Goal: Information Seeking & Learning: Learn about a topic

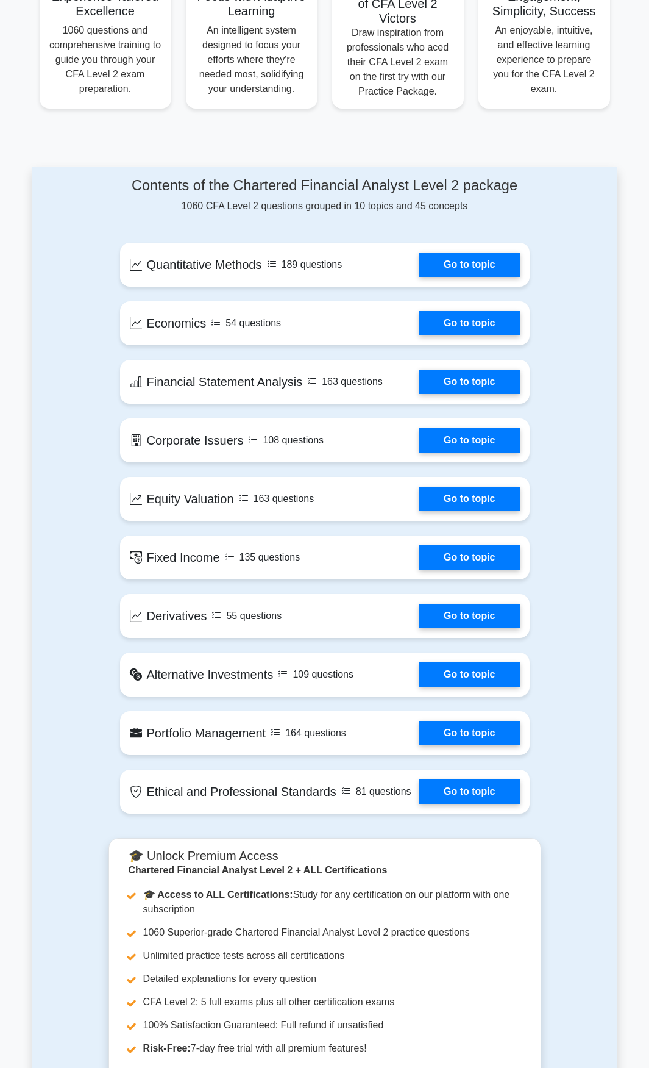
scroll to position [529, 0]
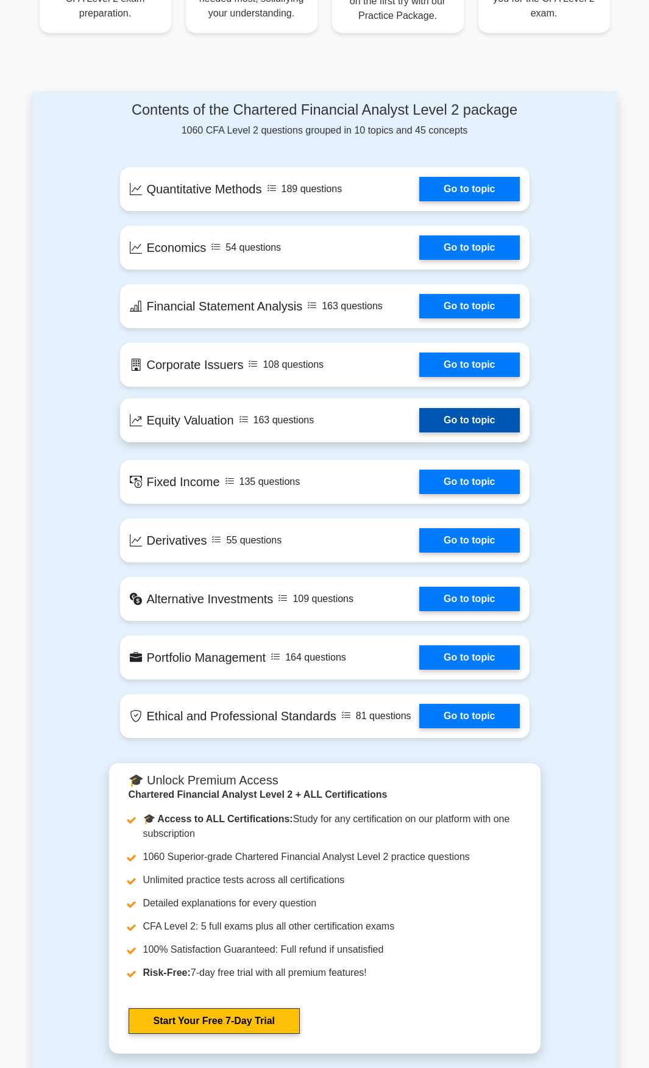
click at [477, 422] on link "Go to topic" at bounding box center [470, 420] width 100 height 24
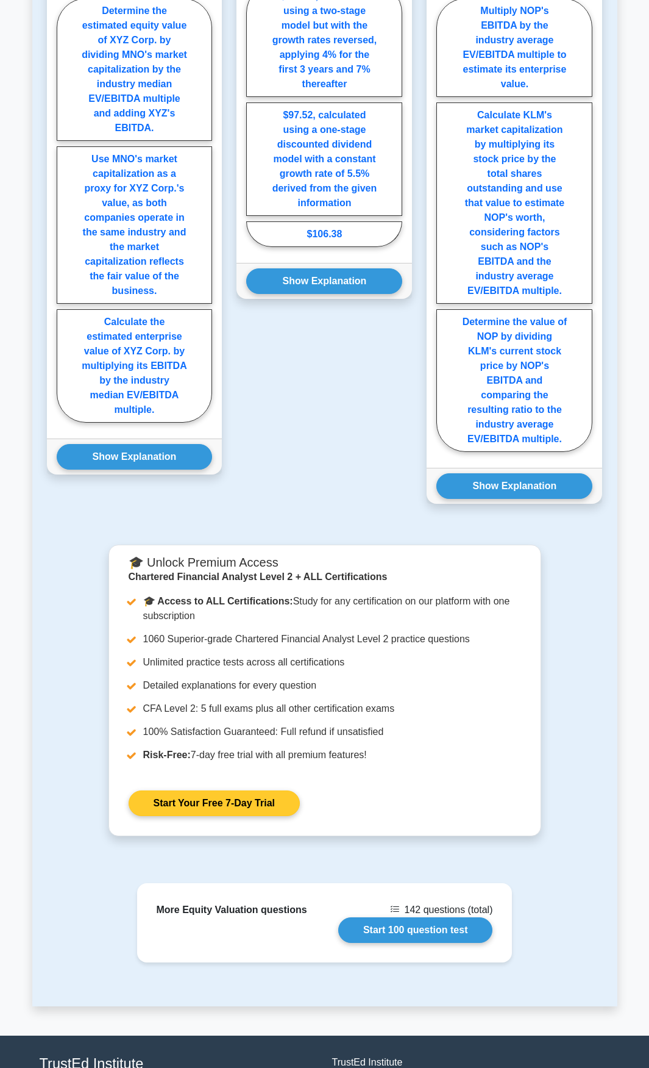
scroll to position [1111, 0]
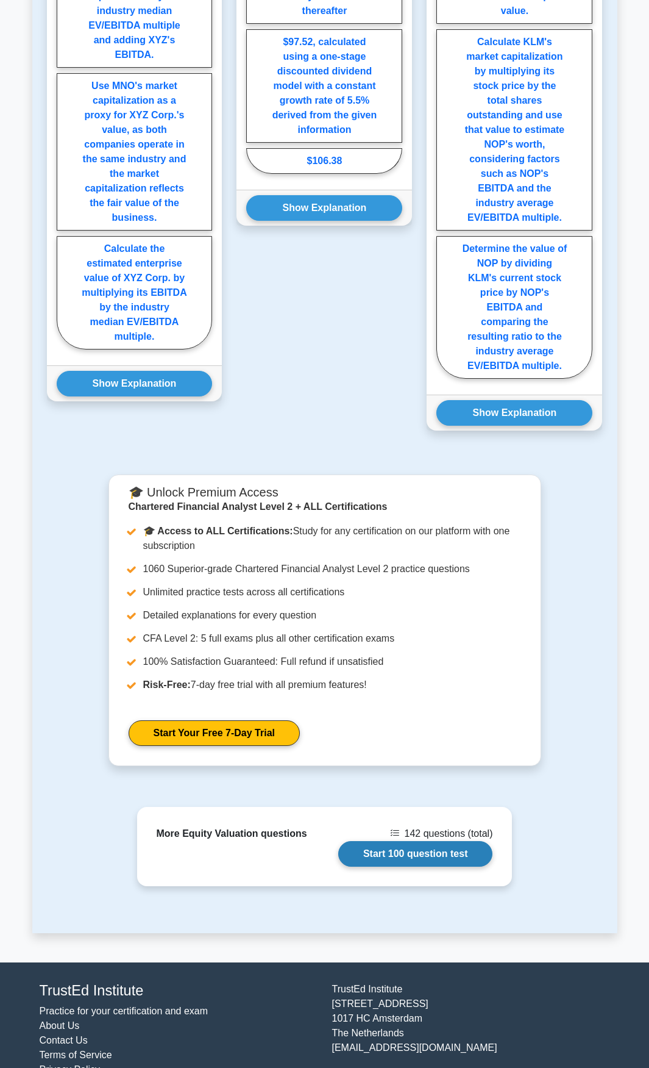
click at [390, 841] on link "Start 100 question test" at bounding box center [415, 854] width 155 height 26
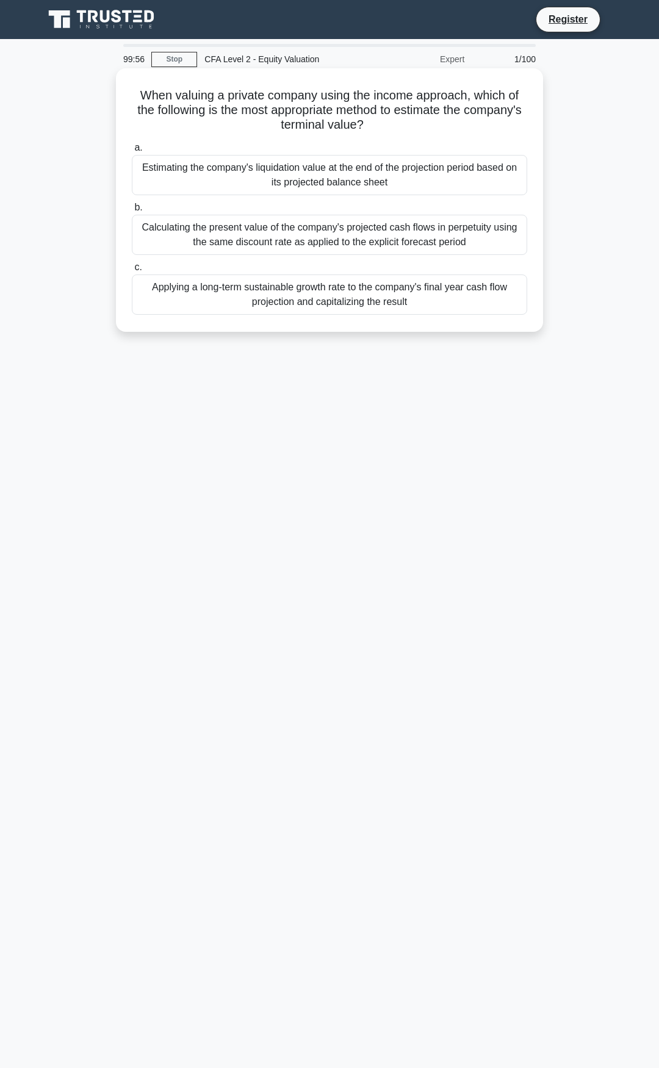
click at [338, 187] on div "Estimating the company's liquidation value at the end of the projection period …" at bounding box center [329, 175] width 395 height 40
click at [132, 152] on input "a. Estimating the company's liquidation value at the end of the projection peri…" at bounding box center [132, 148] width 0 height 8
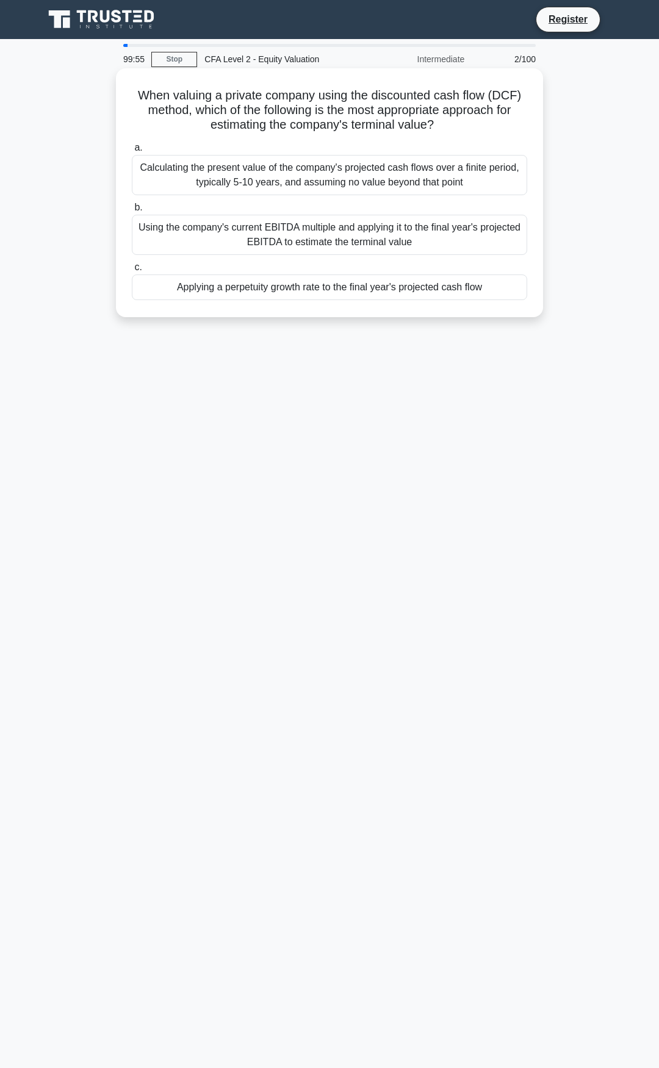
click at [338, 249] on div "Using the company's current EBITDA multiple and applying it to the final year's…" at bounding box center [329, 235] width 395 height 40
click at [132, 212] on input "b. Using the company's current EBITDA multiple and applying it to the final yea…" at bounding box center [132, 208] width 0 height 8
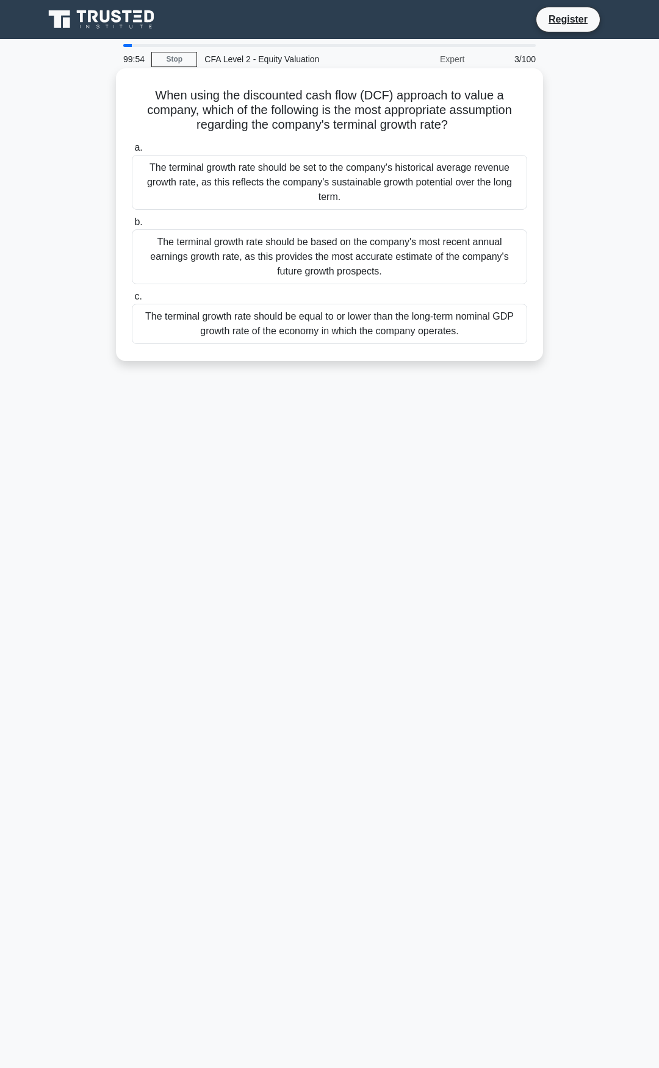
click at [338, 316] on div "The terminal growth rate should be equal to or lower than the long-term nominal…" at bounding box center [329, 324] width 395 height 40
click at [132, 301] on input "c. The terminal growth rate should be equal to or lower than the long-term nomi…" at bounding box center [132, 297] width 0 height 8
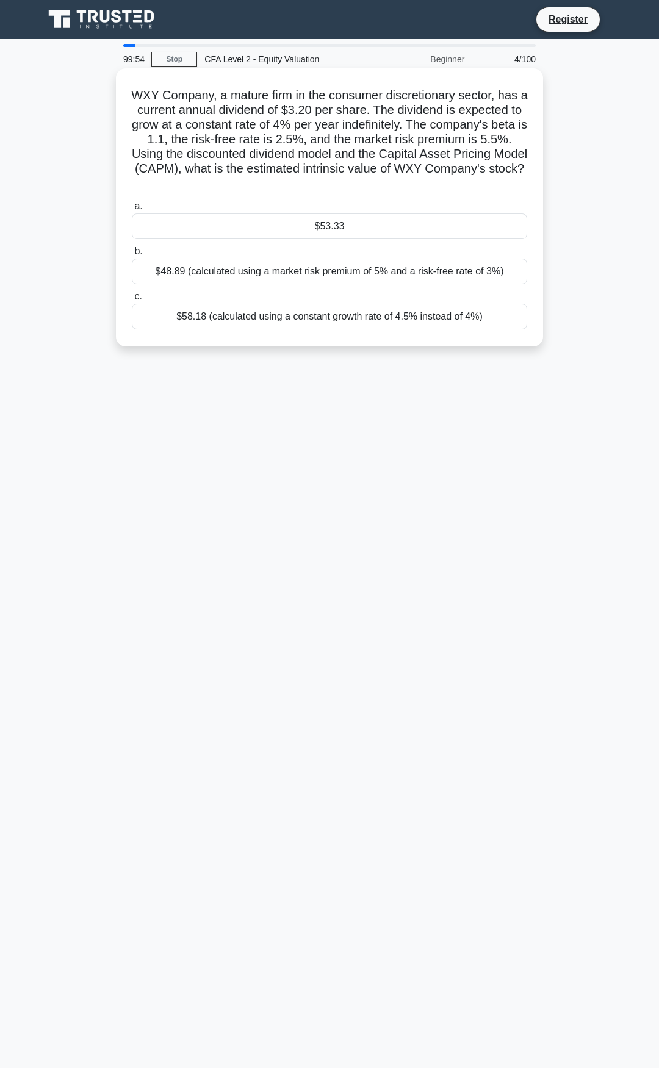
click at [337, 251] on label "b. $48.89 (calculated using a market risk premium of 5% and a risk-free rate of…" at bounding box center [329, 264] width 395 height 40
click at [132, 251] on input "b. $48.89 (calculated using a market risk premium of 5% and a risk-free rate of…" at bounding box center [132, 252] width 0 height 8
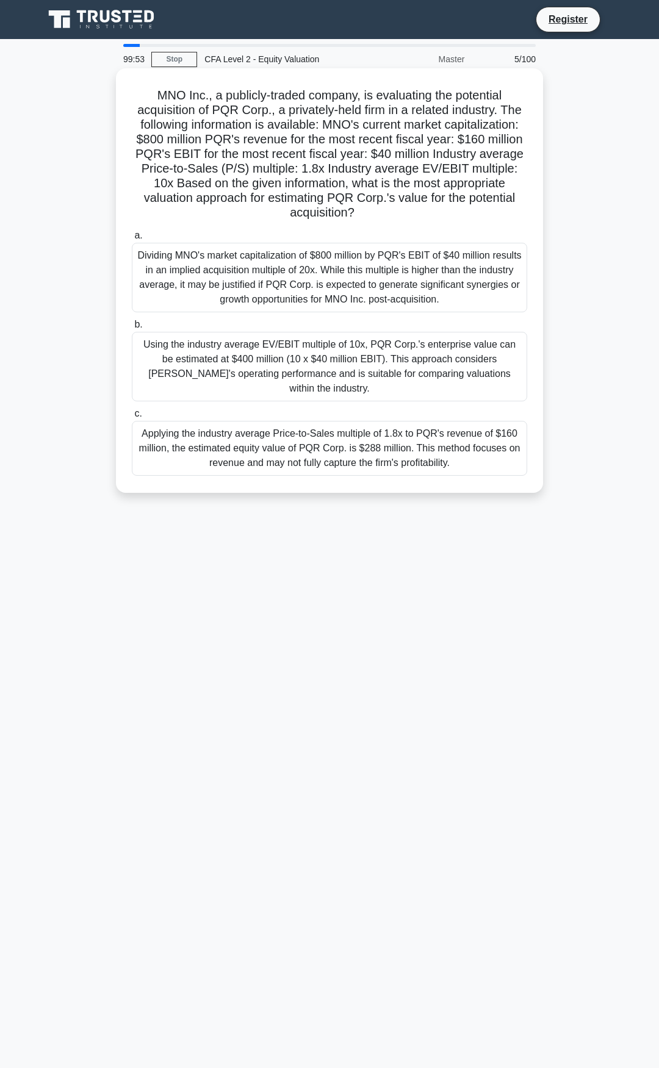
click at [338, 170] on h5 "MNO Inc., a publicly-traded company, is evaluating the potential acquisition of…" at bounding box center [330, 154] width 398 height 133
click at [345, 274] on div "Dividing MNO's market capitalization of $800 million by PQR's EBIT of $40 milli…" at bounding box center [329, 278] width 395 height 70
click at [132, 240] on input "a. Dividing MNO's market capitalization of $800 million by PQR's EBIT of $40 mi…" at bounding box center [132, 236] width 0 height 8
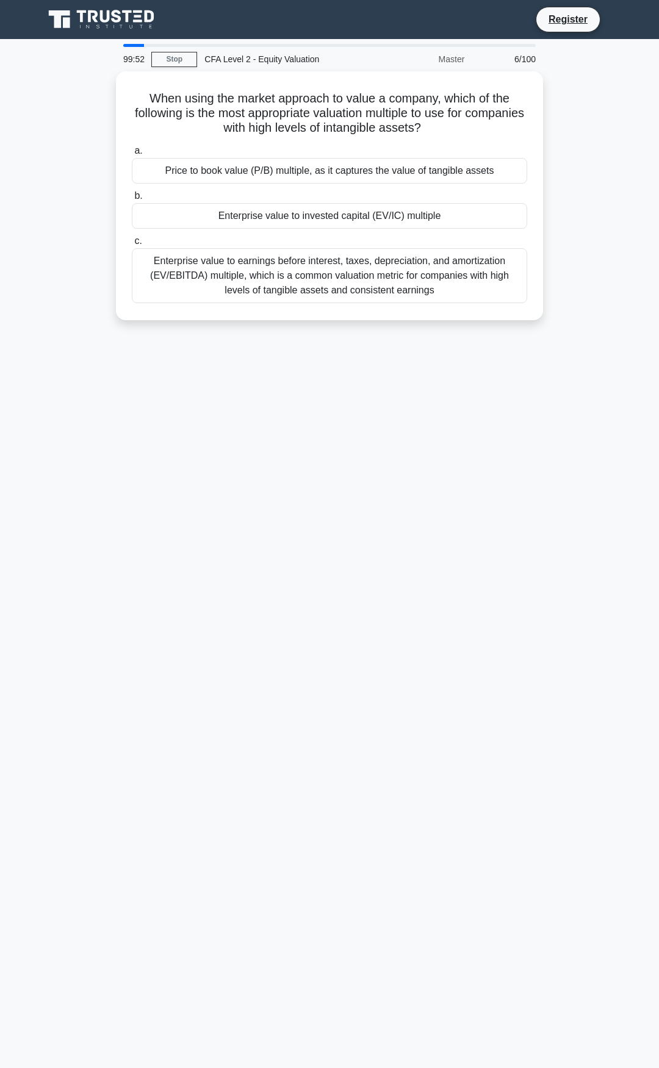
click at [351, 371] on div "99:52 Stop CFA Level 2 - Equity Valuation Master 6/100 When using the market ap…" at bounding box center [329, 349] width 585 height 610
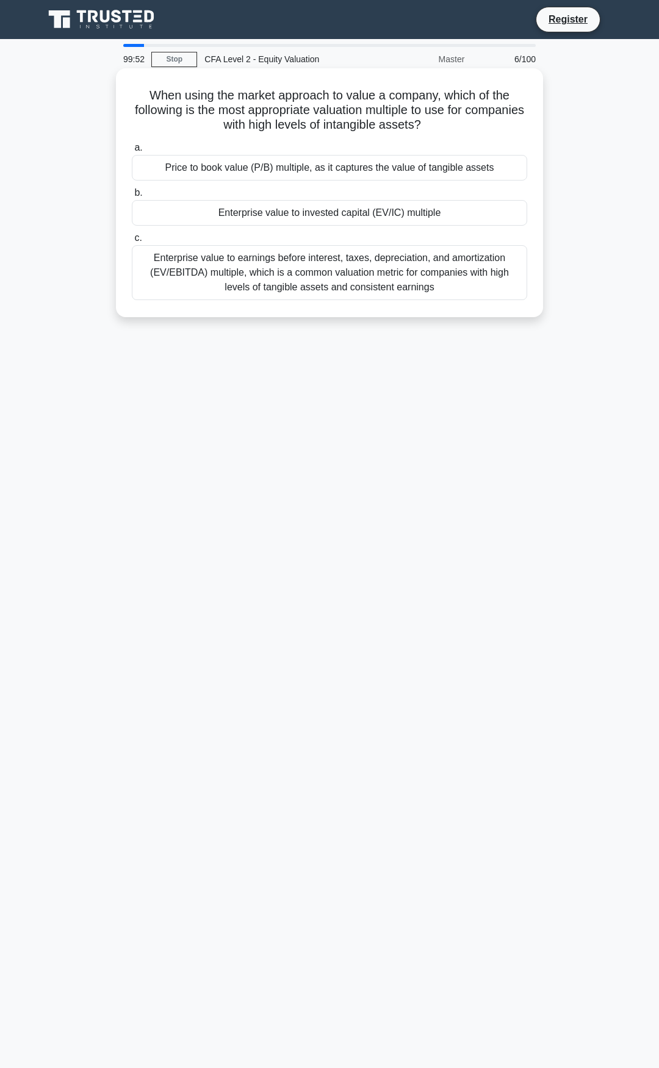
click at [345, 295] on div "Enterprise value to earnings before interest, taxes, depreciation, and amortiza…" at bounding box center [329, 272] width 395 height 55
click at [132, 242] on input "c. Enterprise value to earnings before interest, taxes, depreciation, and amort…" at bounding box center [132, 238] width 0 height 8
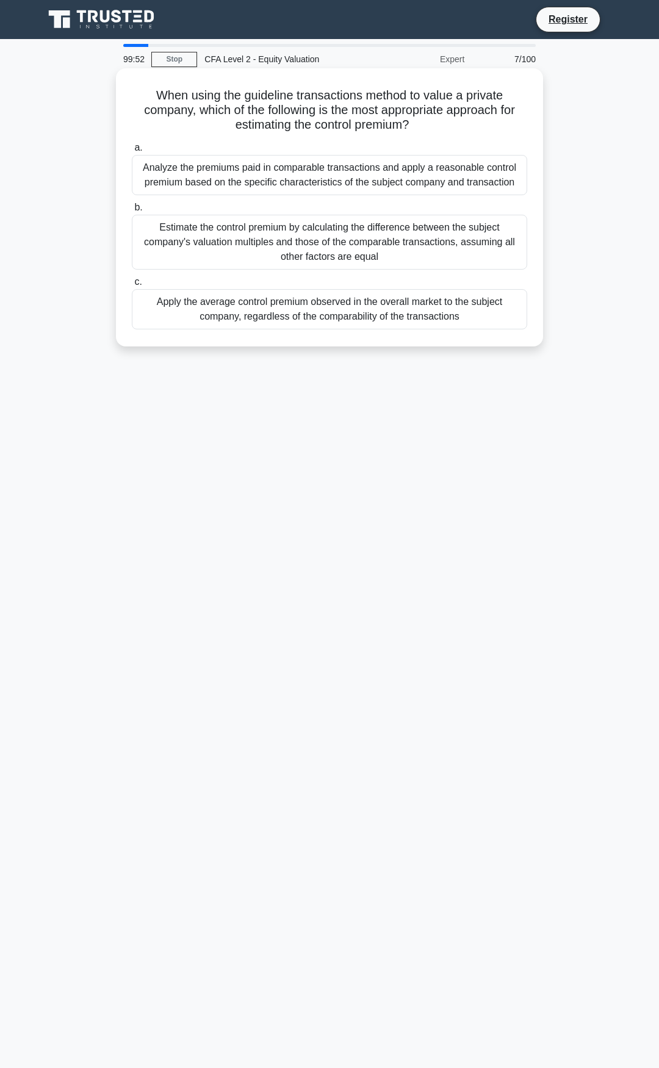
click at [343, 249] on div "Estimate the control premium by calculating the difference between the subject …" at bounding box center [329, 242] width 395 height 55
click at [132, 212] on input "b. Estimate the control premium by calculating the difference between the subje…" at bounding box center [132, 208] width 0 height 8
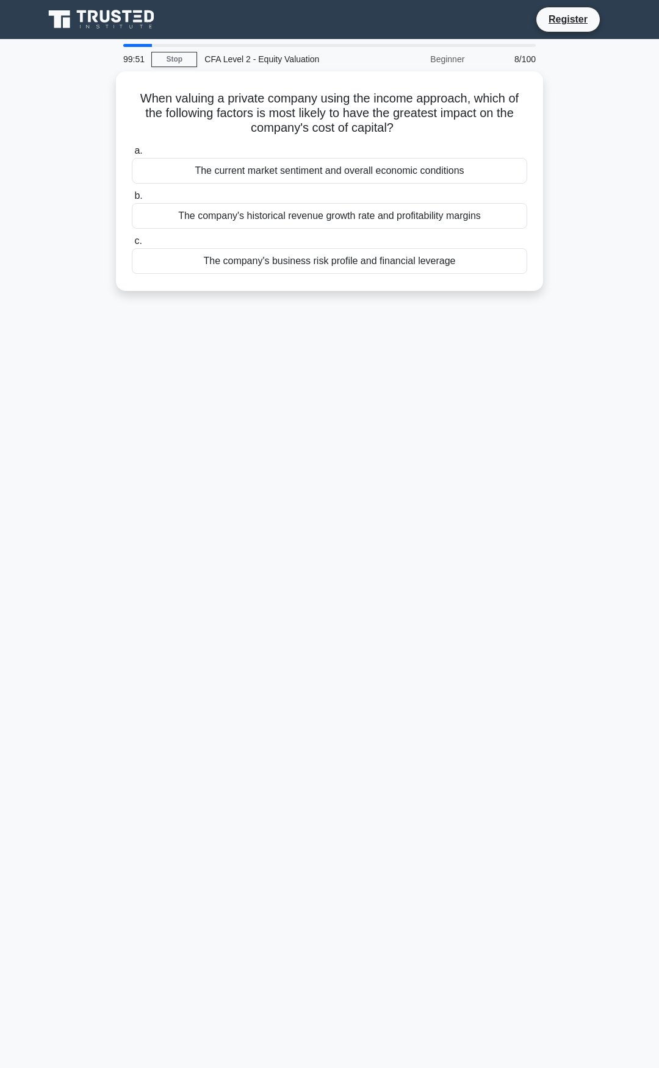
click at [349, 292] on div "When valuing a private company using the income approach, which of the followin…" at bounding box center [329, 188] width 585 height 234
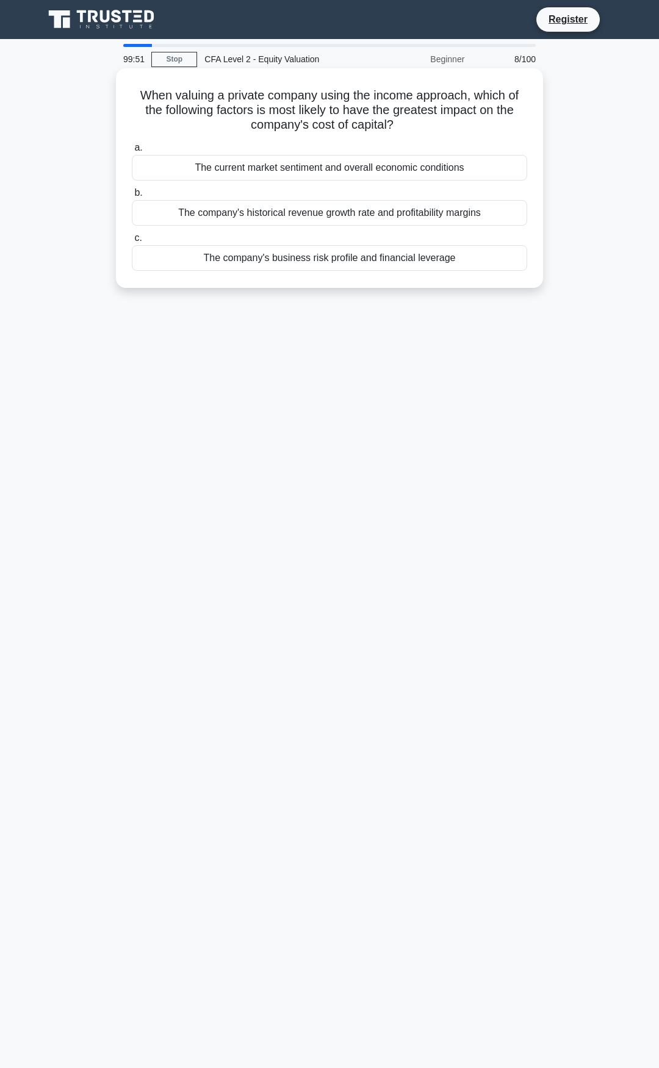
click at [348, 254] on div "The company's business risk profile and financial leverage" at bounding box center [329, 258] width 395 height 26
click at [132, 242] on input "c. The company's business risk profile and financial leverage" at bounding box center [132, 238] width 0 height 8
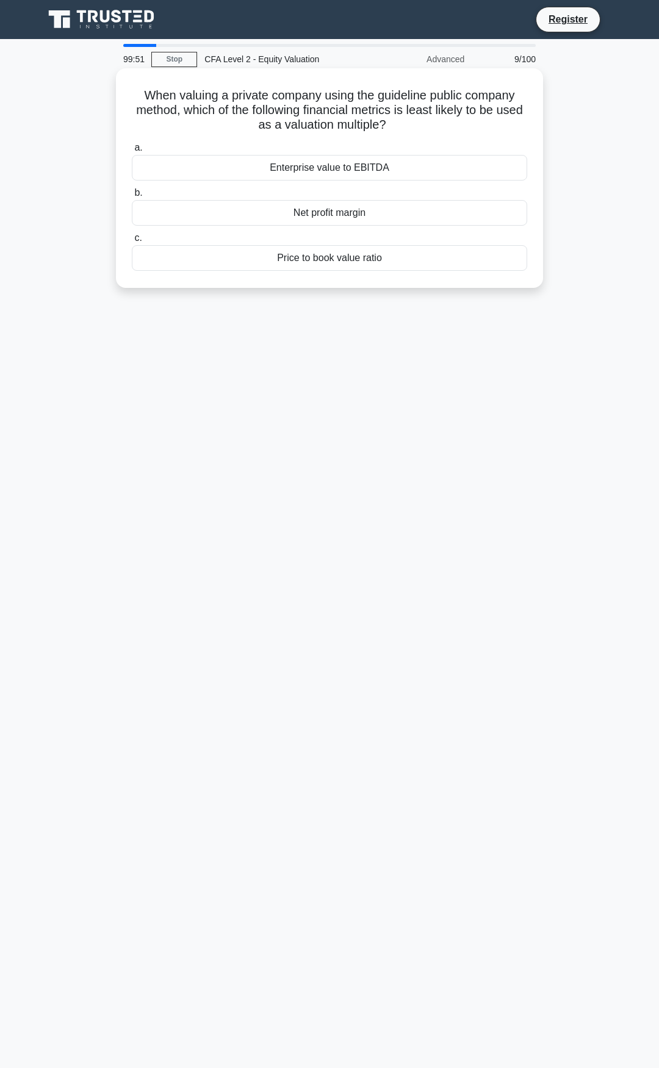
click at [342, 204] on div "Net profit margin" at bounding box center [329, 213] width 395 height 26
click at [132, 197] on input "b. Net profit margin" at bounding box center [132, 193] width 0 height 8
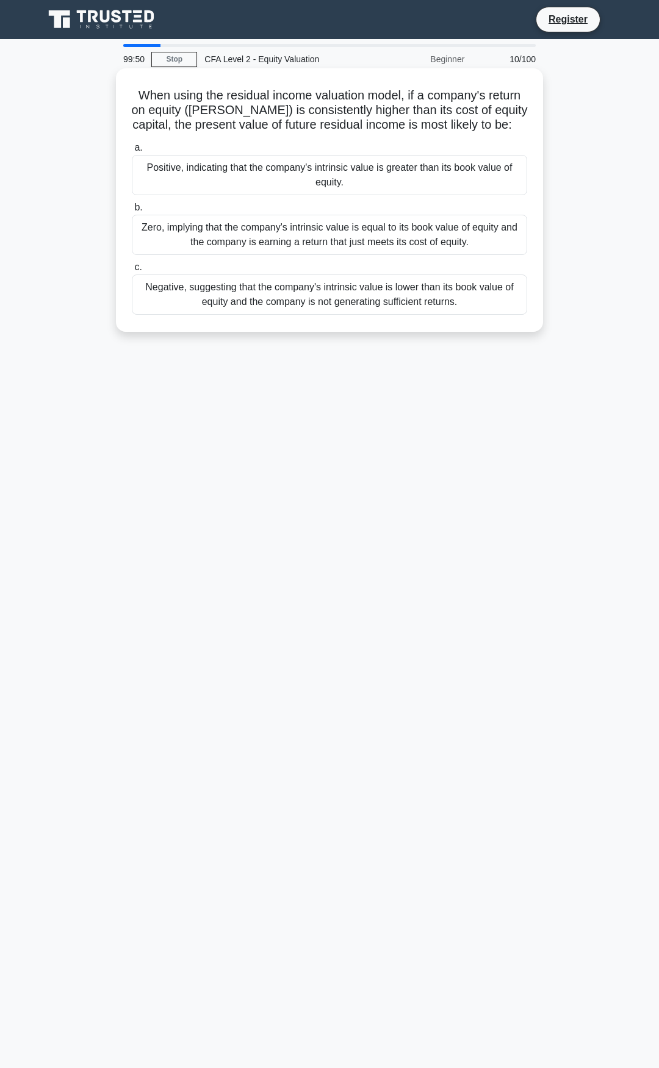
click at [348, 249] on div "Zero, implying that the company's intrinsic value is equal to its book value of…" at bounding box center [329, 235] width 395 height 40
click at [132, 212] on input "b. Zero, implying that the company's intrinsic value is equal to its book value…" at bounding box center [132, 208] width 0 height 8
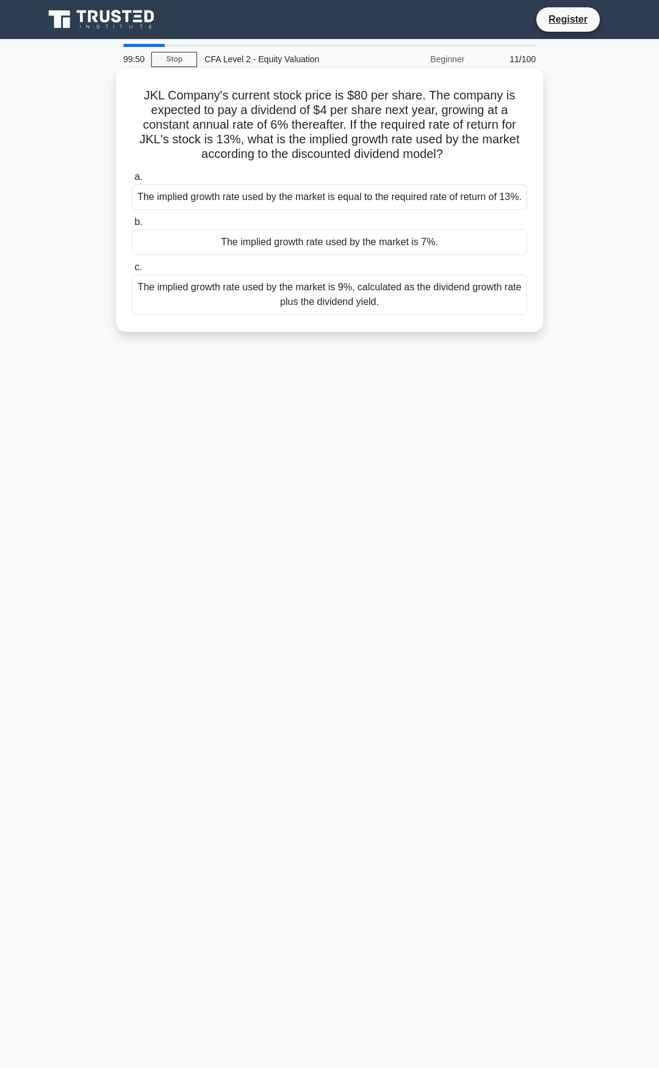
click at [356, 291] on div "The implied growth rate used by the market is 9%, calculated as the dividend gr…" at bounding box center [329, 294] width 395 height 40
click at [132, 271] on input "c. The implied growth rate used by the market is 9%, calculated as the dividend…" at bounding box center [132, 267] width 0 height 8
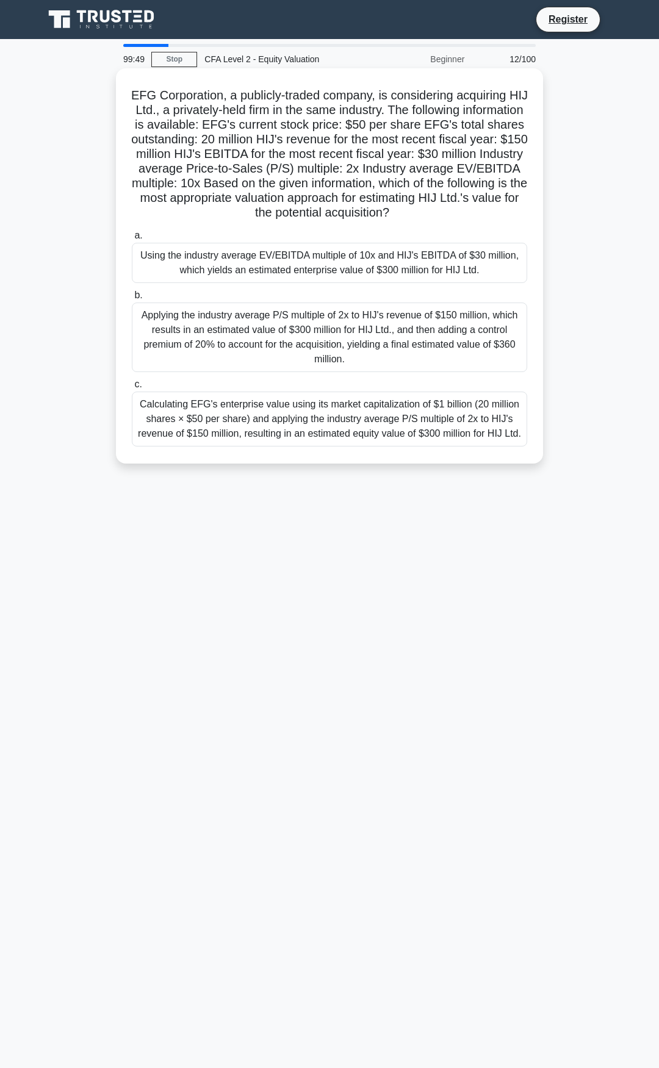
click at [358, 268] on div "Using the industry average EV/EBITDA multiple of 10x and HIJ's EBITDA of $30 mi…" at bounding box center [329, 263] width 395 height 40
click at [132, 240] on input "a. Using the industry average EV/EBITDA multiple of 10x and HIJ's EBITDA of $30…" at bounding box center [132, 236] width 0 height 8
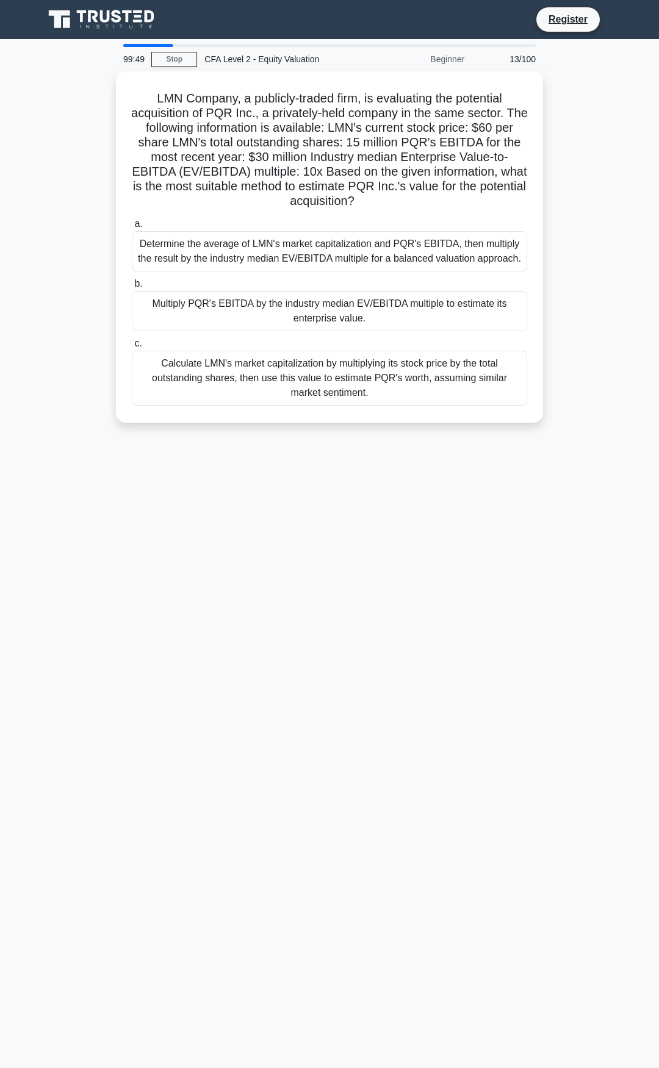
click at [359, 327] on div "Multiply PQR's EBITDA by the industry median EV/EBITDA multiple to estimate its…" at bounding box center [329, 311] width 395 height 40
click at [132, 288] on input "b. Multiply PQR's EBITDA by the industry median EV/EBITDA multiple to estimate …" at bounding box center [132, 284] width 0 height 8
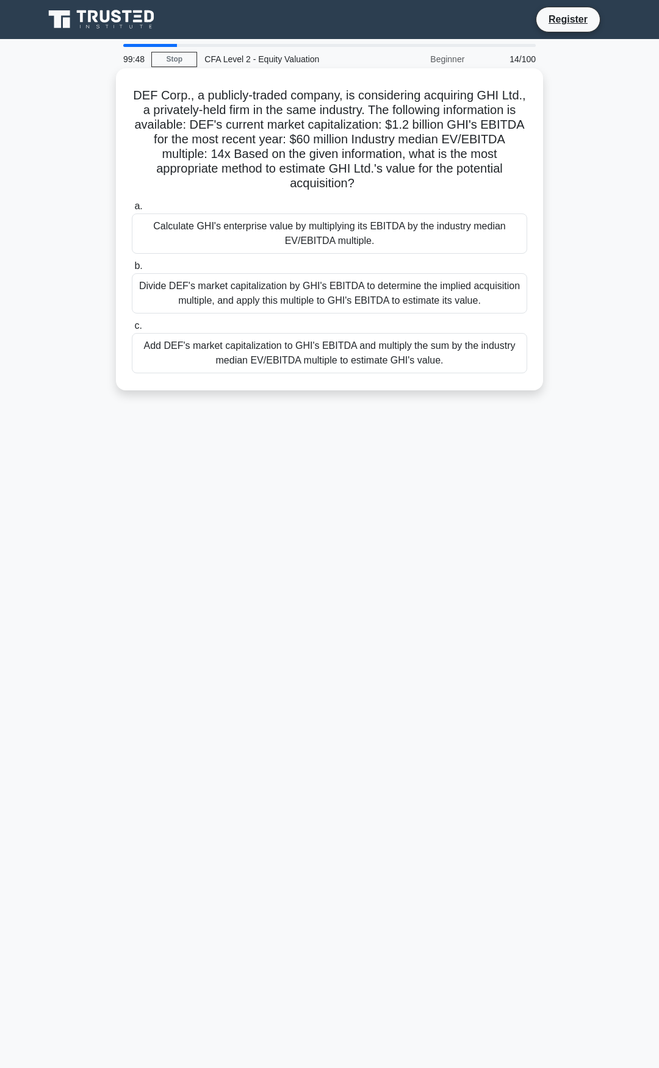
click at [366, 354] on div "Add DEF's market capitalization to GHI's EBITDA and multiply the sum by the ind…" at bounding box center [329, 353] width 395 height 40
click at [132, 330] on input "c. Add DEF's market capitalization to GHI's EBITDA and multiply the sum by the …" at bounding box center [132, 326] width 0 height 8
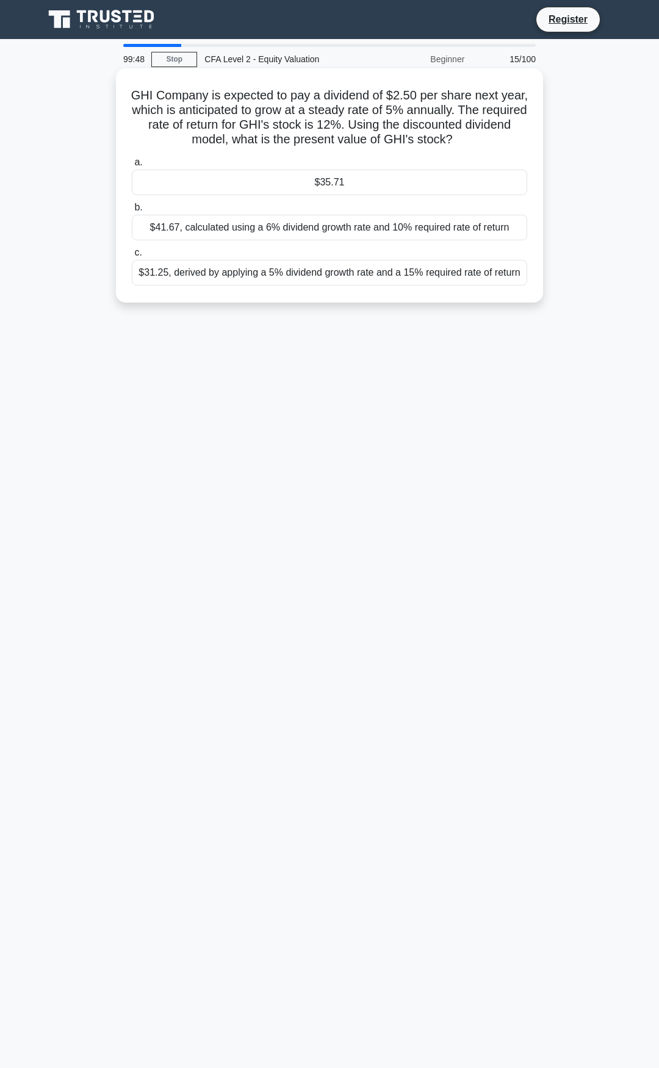
click at [362, 281] on div "$31.25, derived by applying a 5% dividend growth rate and a 15% required rate o…" at bounding box center [329, 273] width 395 height 26
click at [132, 257] on input "c. $31.25, derived by applying a 5% dividend growth rate and a 15% required rat…" at bounding box center [132, 253] width 0 height 8
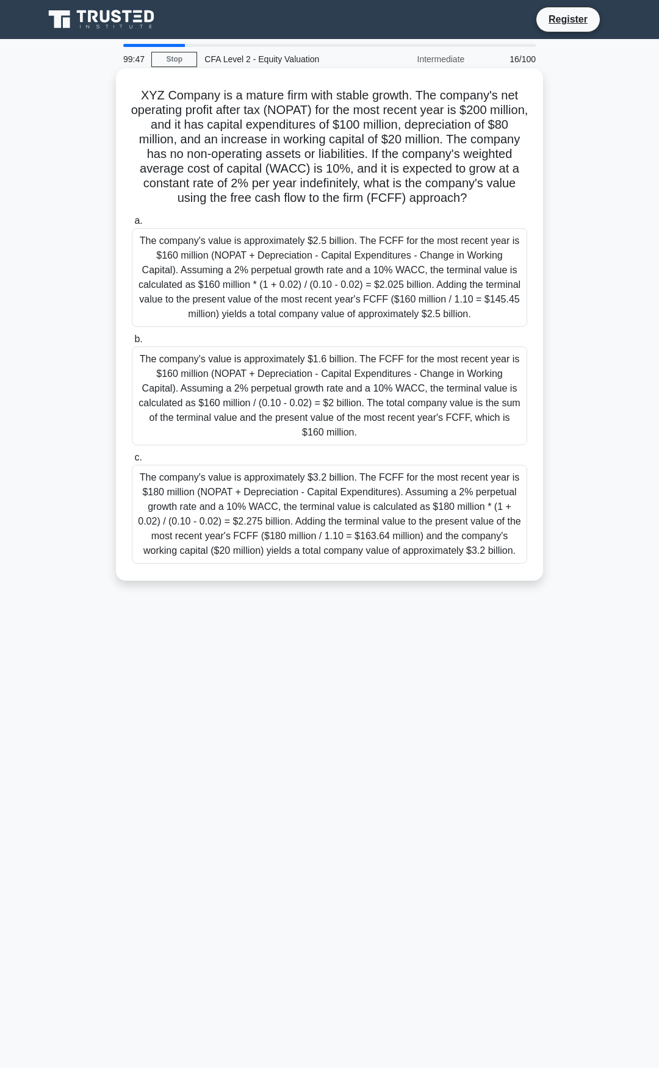
click at [366, 271] on div "The company's value is approximately $2.5 billion. The FCFF for the most recent…" at bounding box center [329, 277] width 395 height 99
click at [132, 225] on input "a. The company's value is approximately $2.5 billion. The FCFF for the most rec…" at bounding box center [132, 221] width 0 height 8
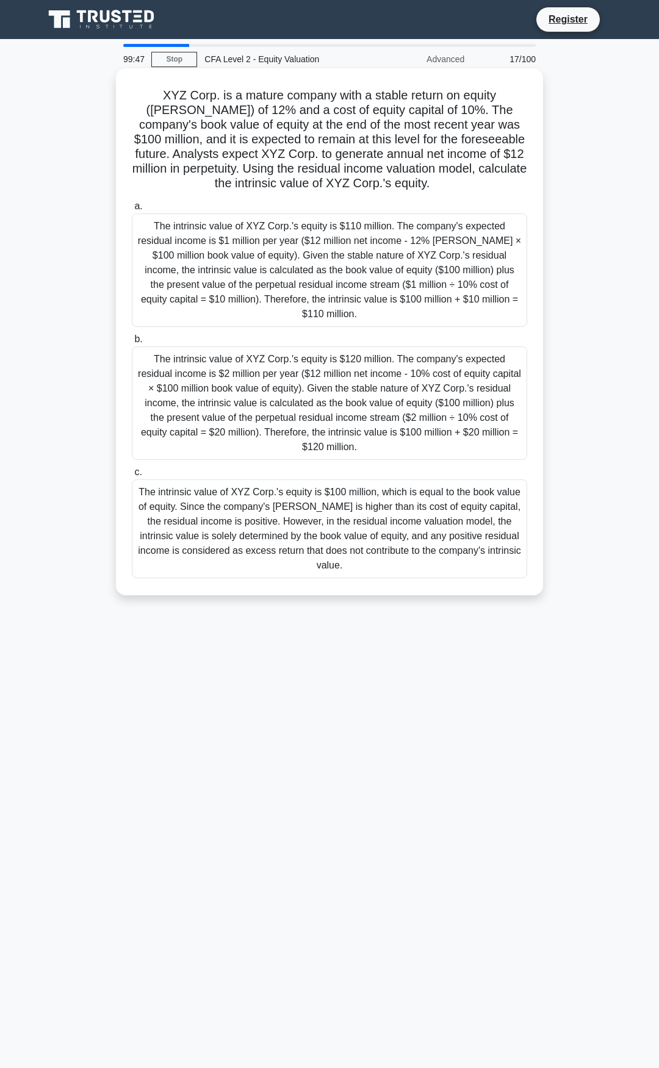
click at [383, 398] on div "The intrinsic value of XYZ Corp.'s equity is $120 million. The company's expect…" at bounding box center [329, 402] width 395 height 113
click at [132, 343] on input "b. The intrinsic value of XYZ Corp.'s equity is $120 million. The company's exp…" at bounding box center [132, 339] width 0 height 8
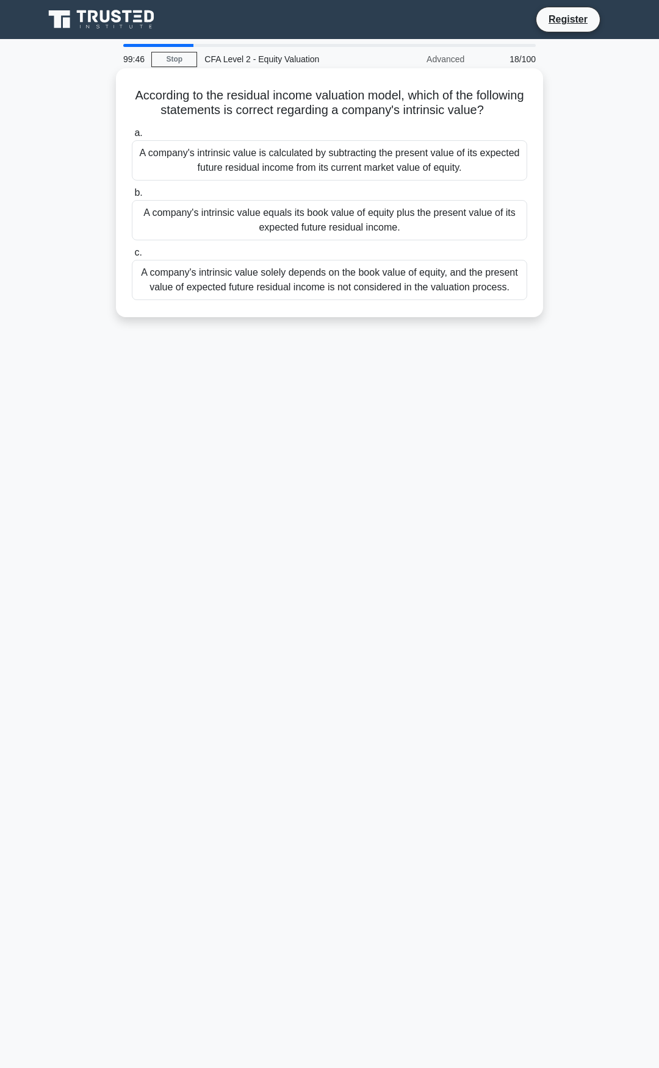
click at [353, 295] on div "A company's intrinsic value solely depends on the book value of equity, and the…" at bounding box center [329, 280] width 395 height 40
click at [132, 257] on input "c. A company's intrinsic value solely depends on the book value of equity, and …" at bounding box center [132, 253] width 0 height 8
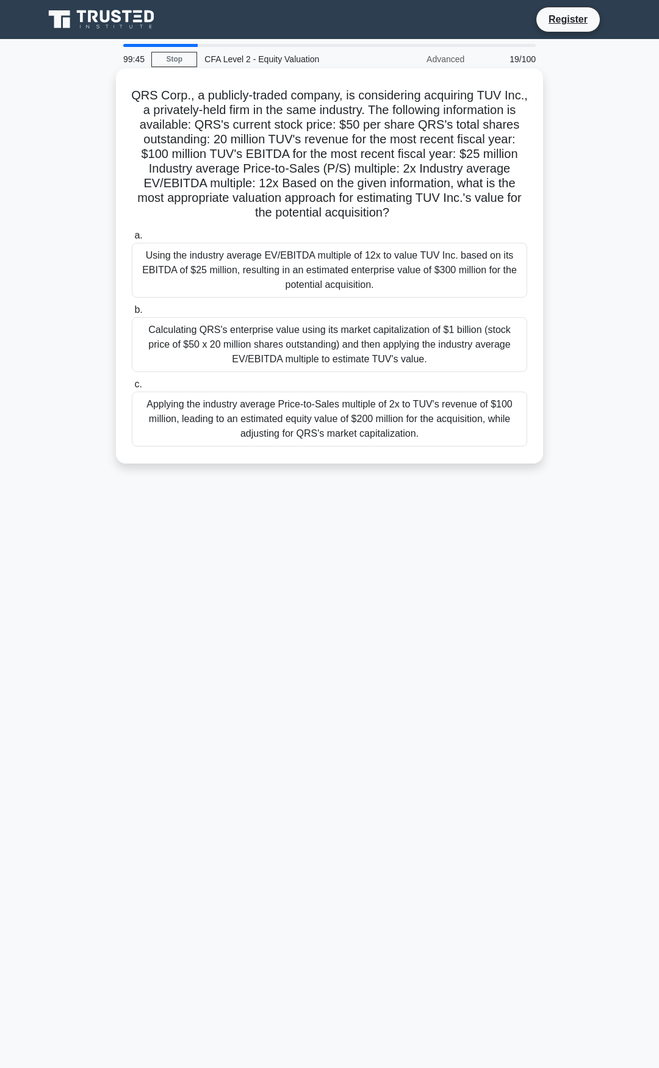
click at [373, 345] on div "Calculating QRS's enterprise value using its market capitalization of $1 billio…" at bounding box center [329, 344] width 395 height 55
click at [132, 314] on input "b. Calculating QRS's enterprise value using its market capitalization of $1 bil…" at bounding box center [132, 310] width 0 height 8
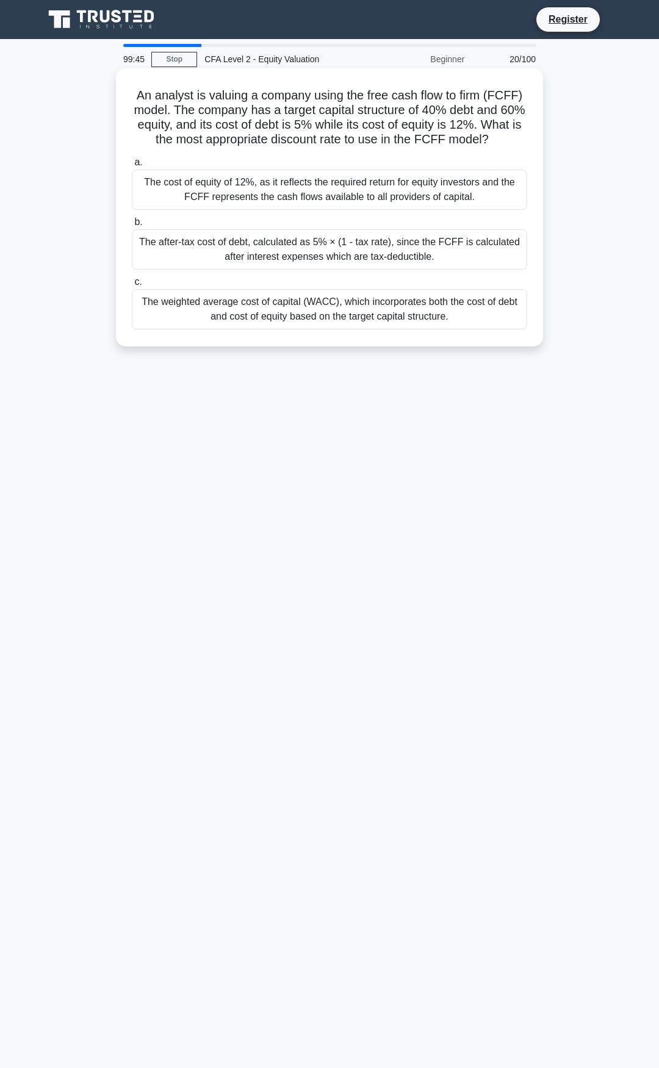
click at [363, 324] on div "The weighted average cost of capital (WACC), which incorporates both the cost o…" at bounding box center [329, 309] width 395 height 40
click at [132, 286] on input "c. The weighted average cost of capital (WACC), which incorporates both the cos…" at bounding box center [132, 282] width 0 height 8
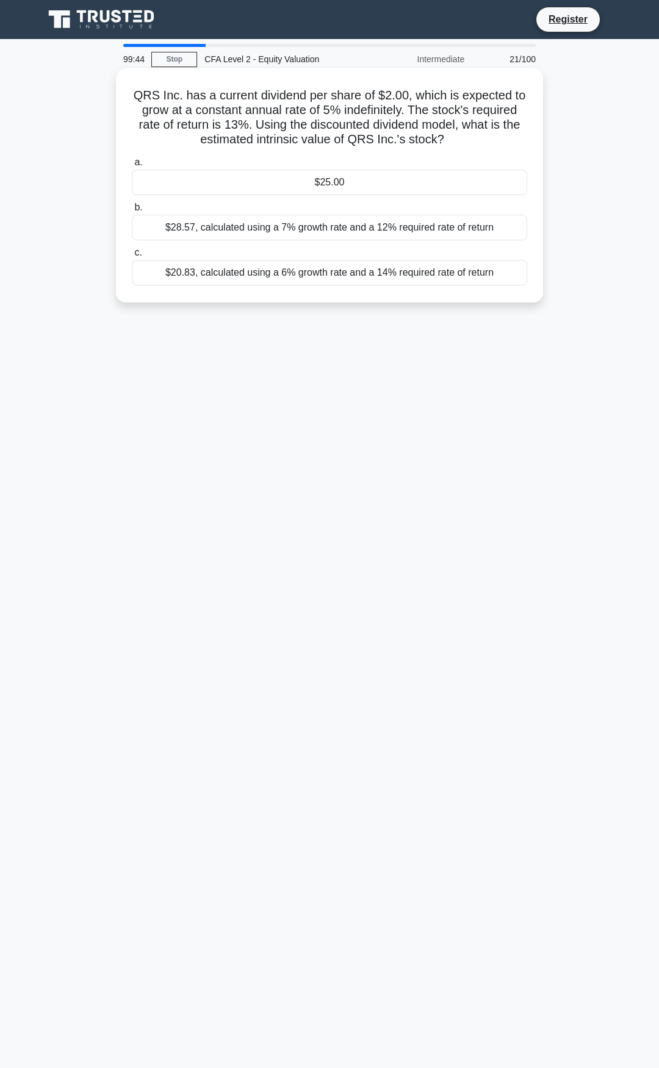
click at [363, 239] on div "$28.57, calculated using a 7% growth rate and a 12% required rate of return" at bounding box center [329, 228] width 395 height 26
click at [132, 212] on input "b. $28.57, calculated using a 7% growth rate and a 12% required rate of return" at bounding box center [132, 208] width 0 height 8
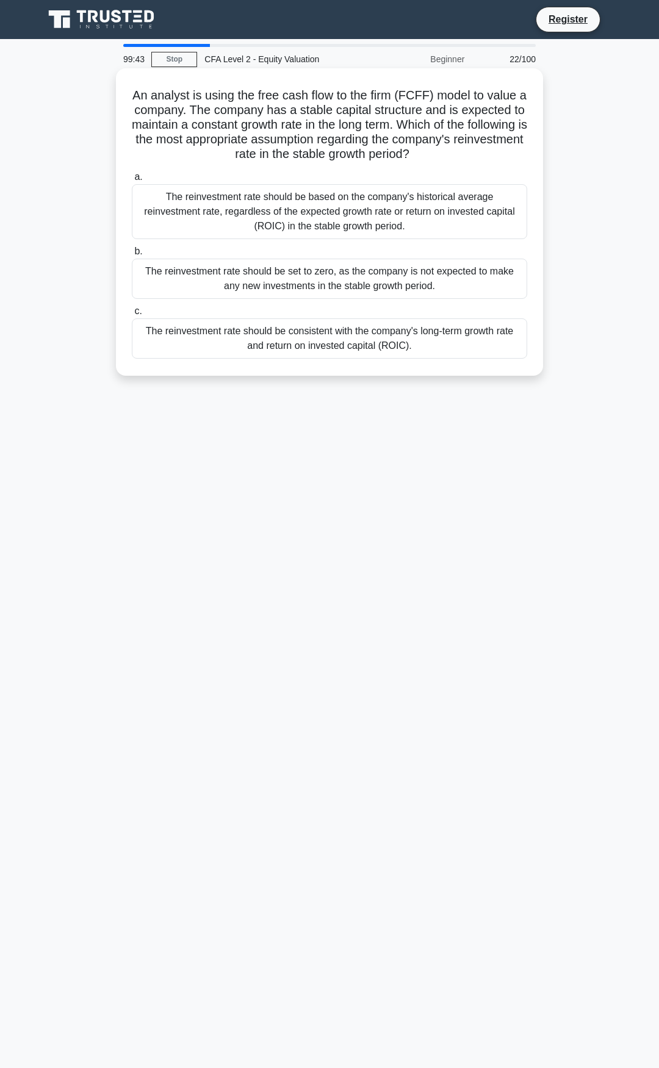
click at [370, 349] on div "The reinvestment rate should be consistent with the company's long-term growth …" at bounding box center [329, 338] width 395 height 40
click at [132, 315] on input "c. The reinvestment rate should be consistent with the company's long-term grow…" at bounding box center [132, 311] width 0 height 8
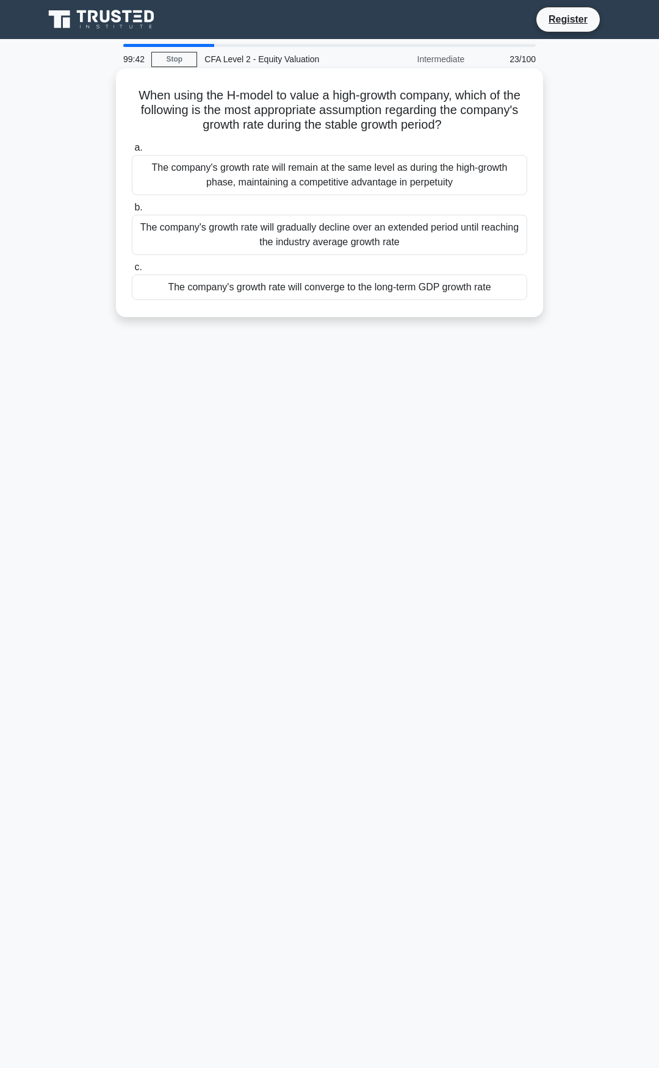
click at [367, 276] on div "The company's growth rate will converge to the long-term GDP growth rate" at bounding box center [329, 287] width 395 height 26
click at [132, 271] on input "c. The company's growth rate will converge to the long-term GDP growth rate" at bounding box center [132, 267] width 0 height 8
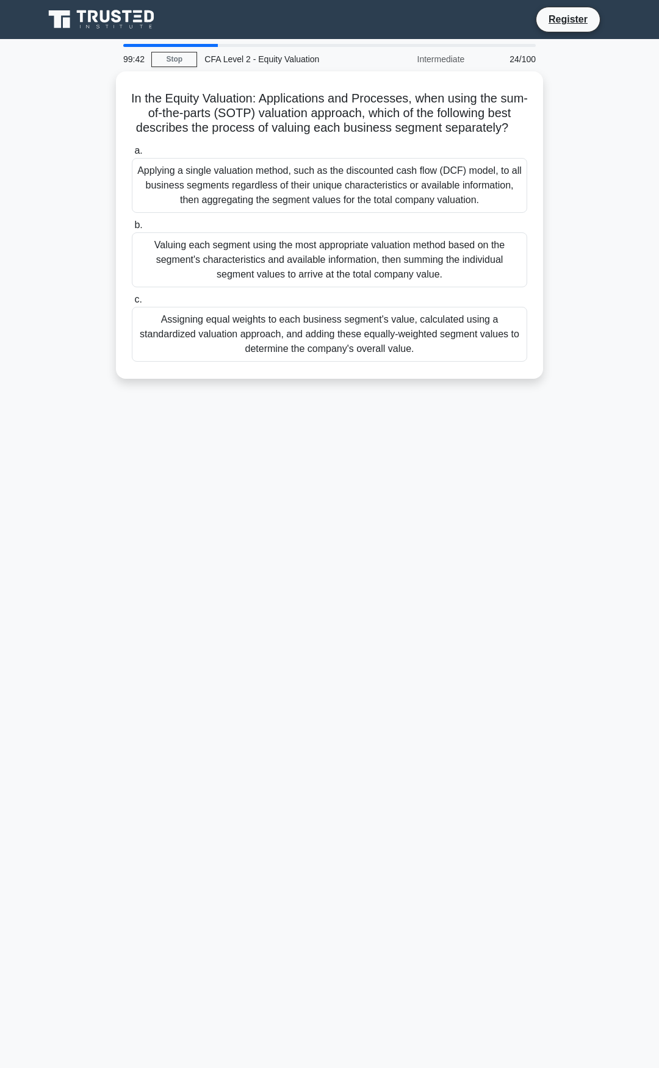
click at [365, 243] on label "b. Valuing each segment using the most appropriate valuation method based on th…" at bounding box center [329, 253] width 395 height 70
click at [132, 229] on input "b. Valuing each segment using the most appropriate valuation method based on th…" at bounding box center [132, 225] width 0 height 8
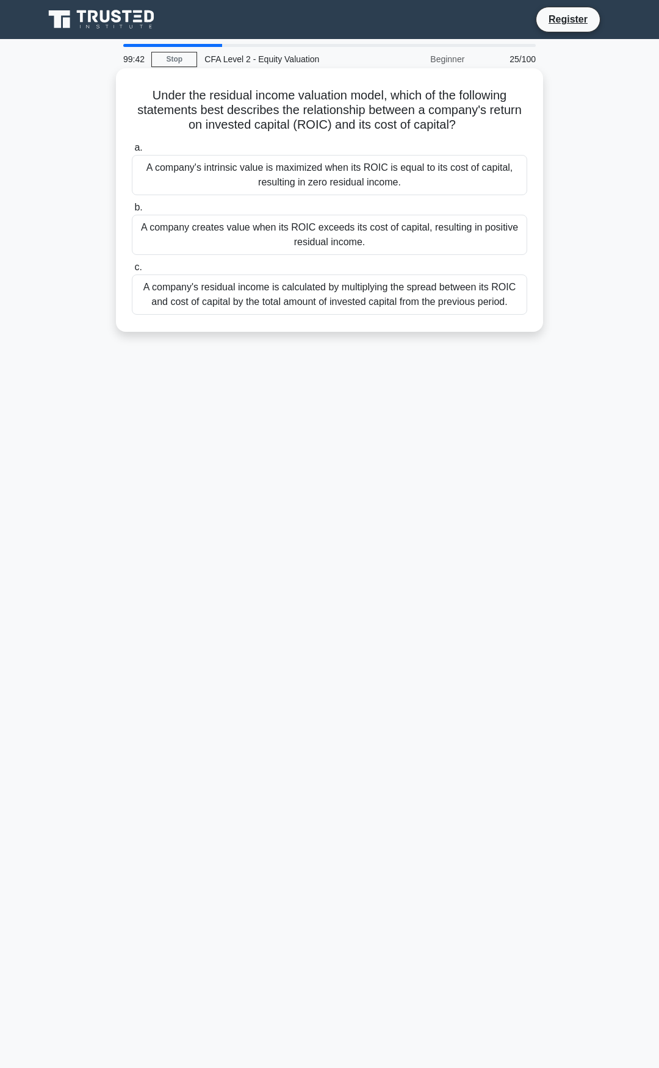
click at [365, 249] on div "A company creates value when its ROIC exceeds its cost of capital, resulting in…" at bounding box center [329, 235] width 395 height 40
click at [132, 212] on input "b. A company creates value when its ROIC exceeds its cost of capital, resulting…" at bounding box center [132, 208] width 0 height 8
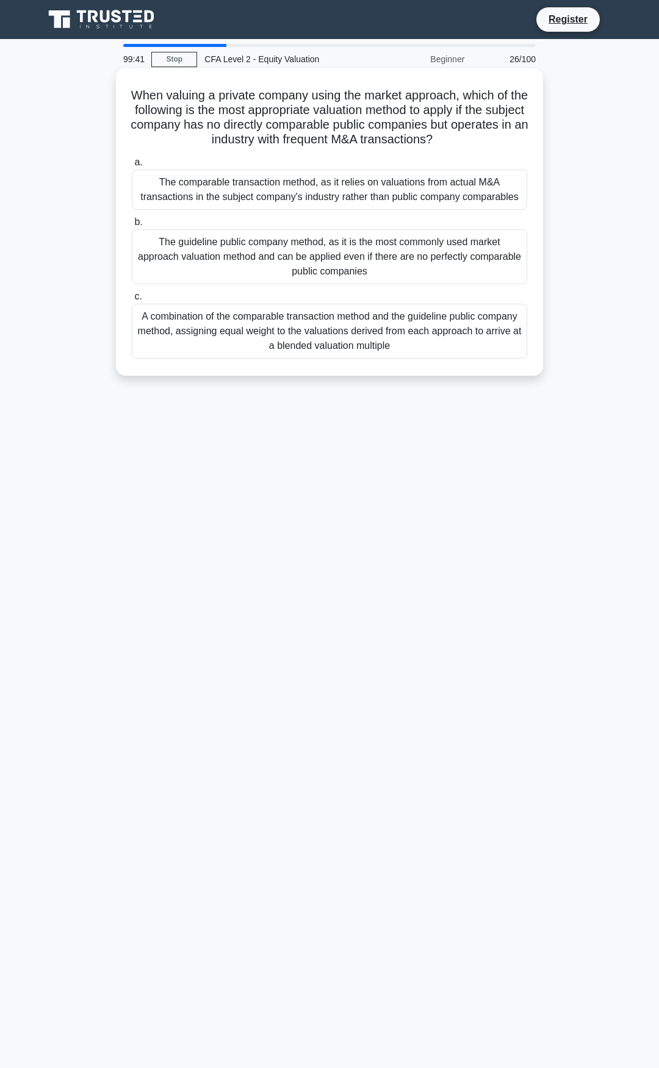
click at [376, 326] on div "A combination of the comparable transaction method and the guideline public com…" at bounding box center [329, 331] width 395 height 55
click at [132, 301] on input "c. A combination of the comparable transaction method and the guideline public …" at bounding box center [132, 297] width 0 height 8
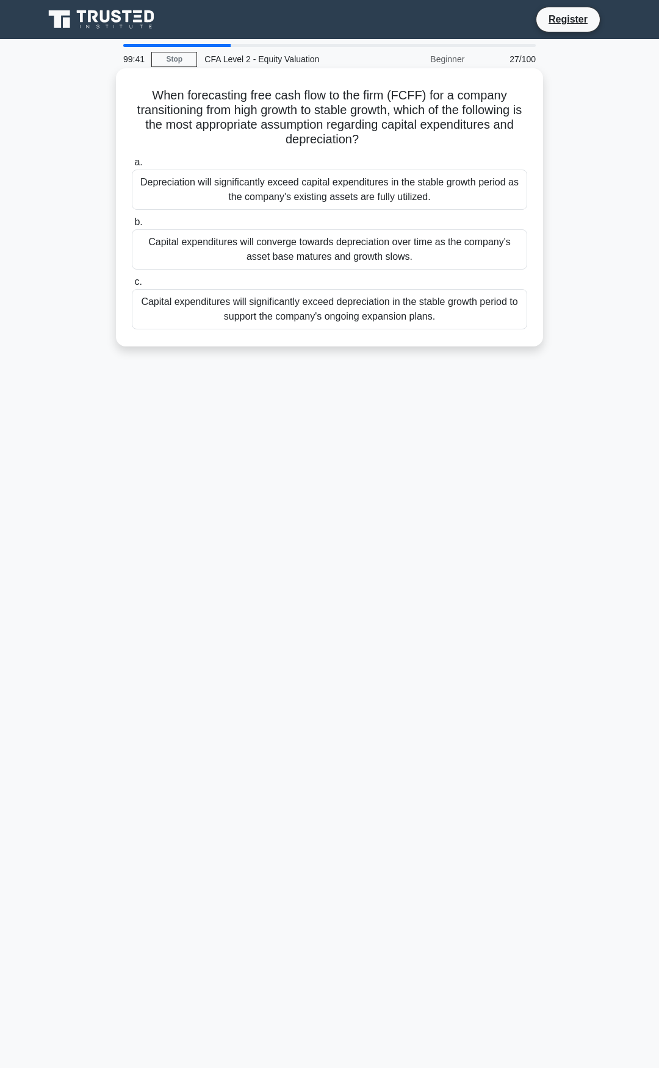
click at [378, 261] on div "Capital expenditures will converge towards depreciation over time as the compan…" at bounding box center [329, 249] width 395 height 40
click at [132, 226] on input "b. Capital expenditures will converge towards depreciation over time as the com…" at bounding box center [132, 222] width 0 height 8
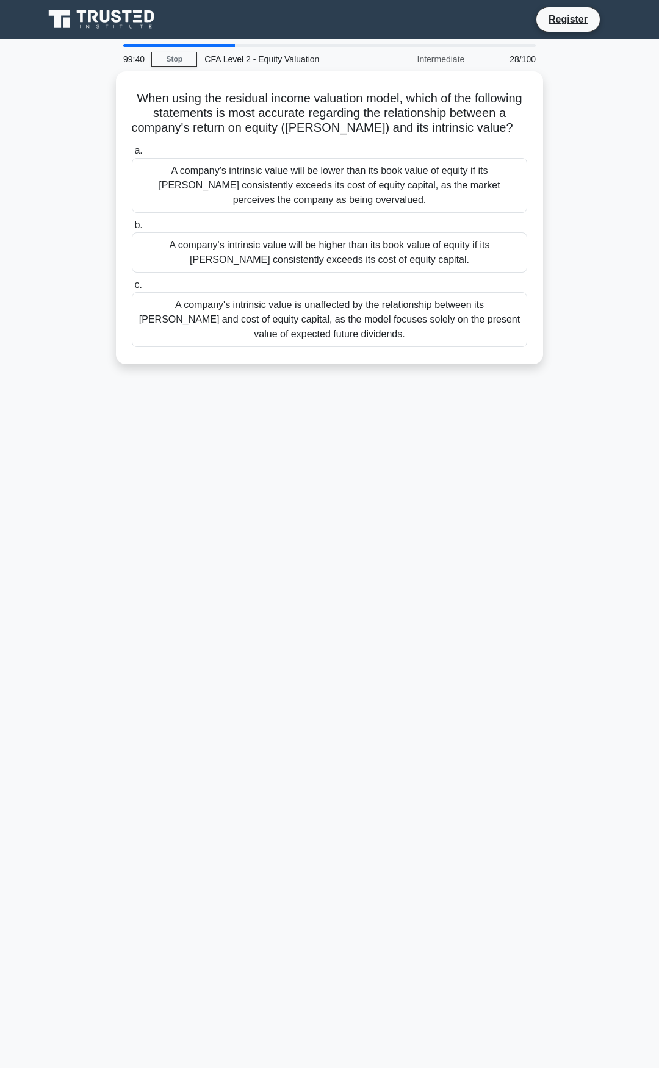
click at [378, 261] on div "A company's intrinsic value will be higher than its book value of equity if its…" at bounding box center [329, 252] width 395 height 40
click at [132, 229] on input "b. A company's intrinsic value will be higher than its book value of equity if …" at bounding box center [132, 225] width 0 height 8
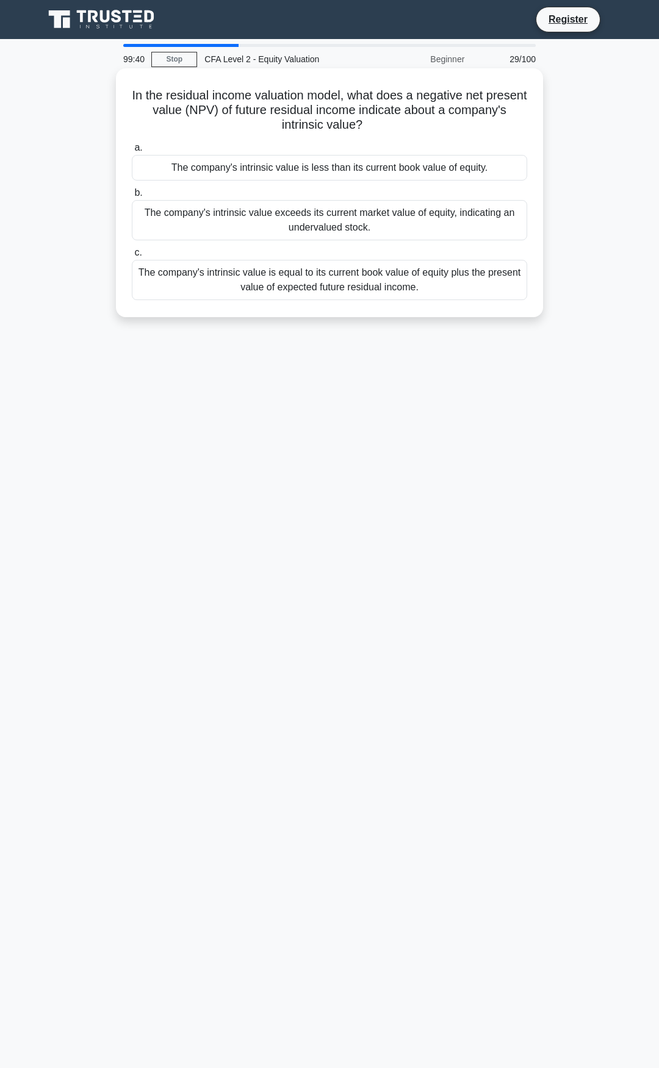
click at [377, 304] on div "In the residual income valuation model, what does a negative net present value …" at bounding box center [329, 192] width 417 height 239
click at [375, 284] on div "The company's intrinsic value is equal to its current book value of equity plus…" at bounding box center [329, 280] width 395 height 40
click at [132, 257] on input "c. The company's intrinsic value is equal to its current book value of equity p…" at bounding box center [132, 253] width 0 height 8
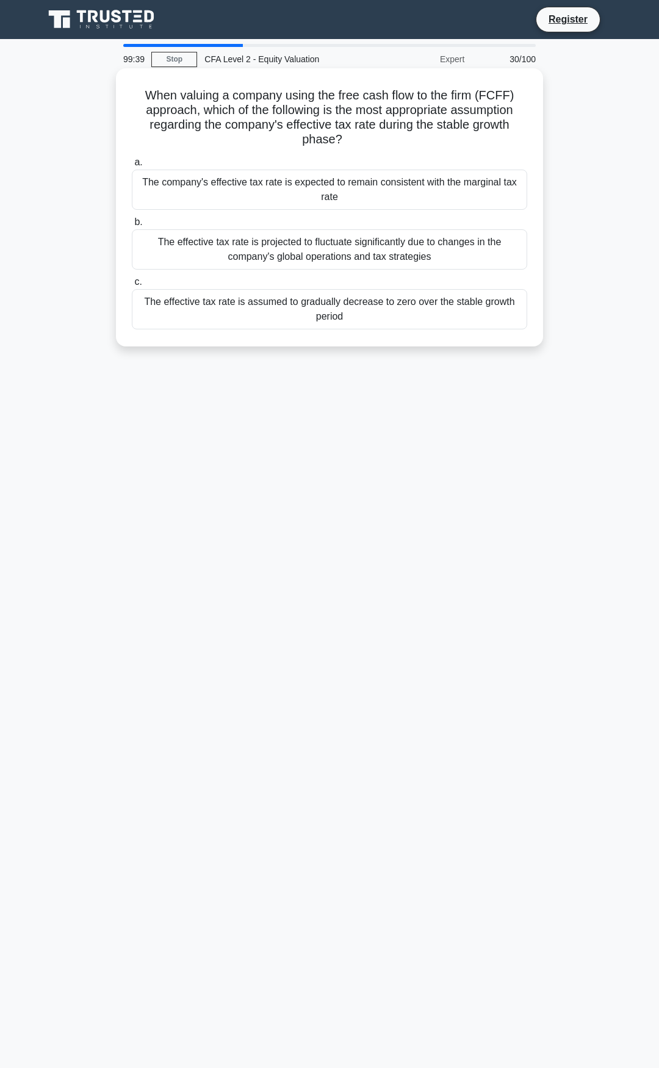
click at [373, 221] on label "b. The effective tax rate is projected to fluctuate significantly due to change…" at bounding box center [329, 242] width 395 height 55
click at [132, 221] on input "b. The effective tax rate is projected to fluctuate significantly due to change…" at bounding box center [132, 222] width 0 height 8
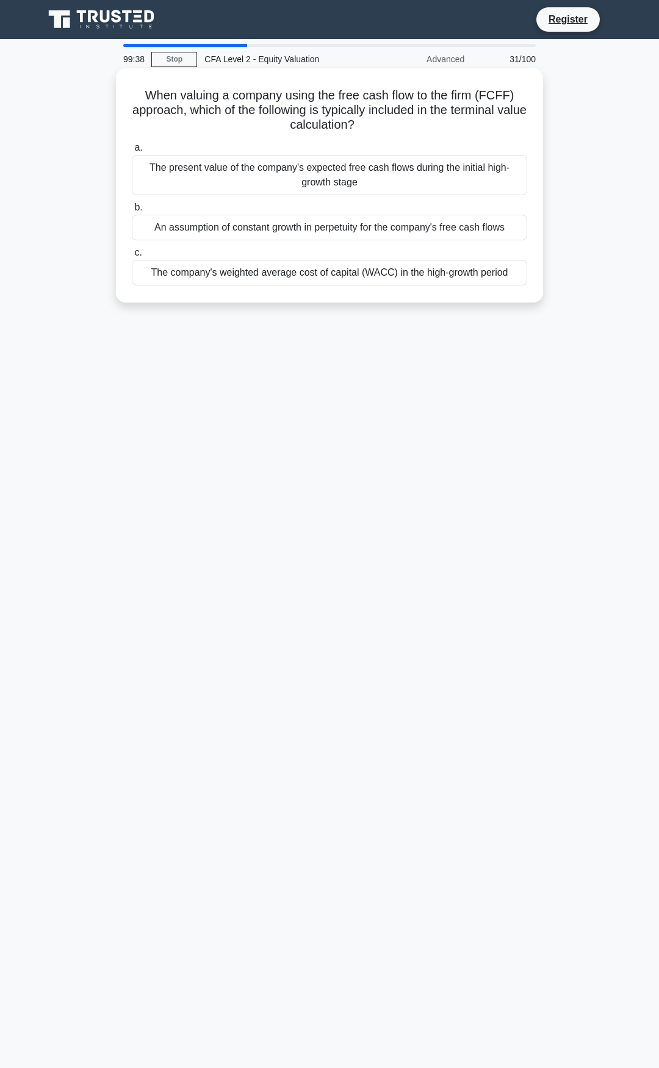
click at [376, 284] on div "The company's weighted average cost of capital (WACC) in the high-growth period" at bounding box center [329, 273] width 395 height 26
click at [132, 257] on input "c. The company's weighted average cost of capital (WACC) in the high-growth per…" at bounding box center [132, 253] width 0 height 8
